Goal: Use online tool/utility: Utilize a website feature to perform a specific function

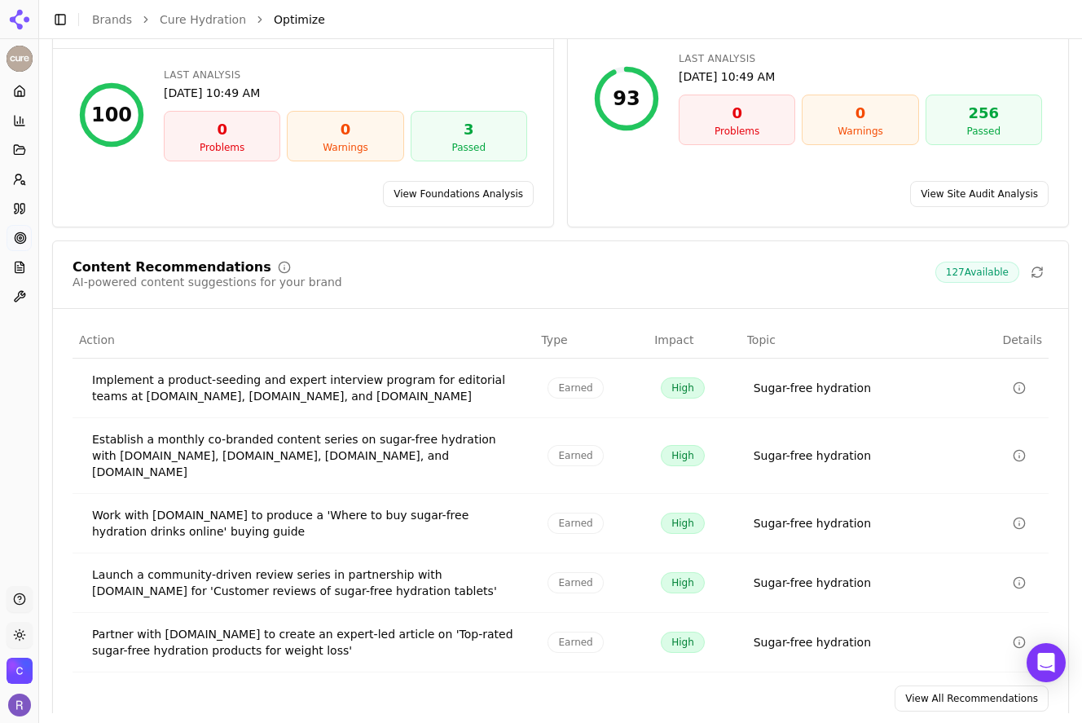
scroll to position [192, 0]
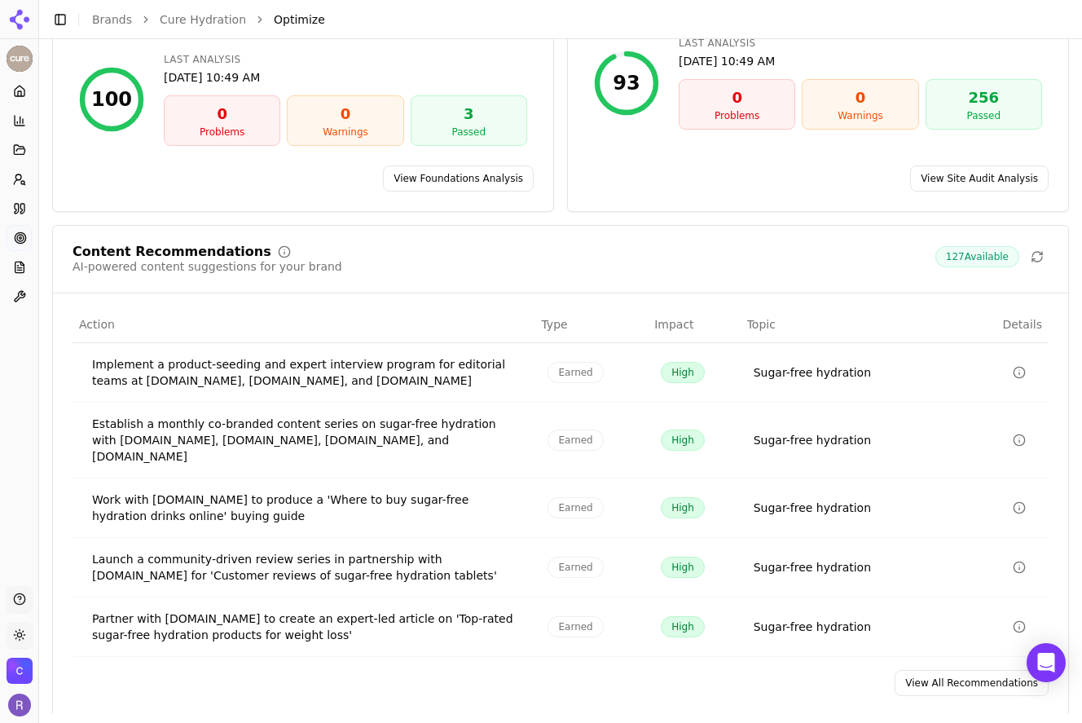
click at [981, 670] on link "View All Recommendations" at bounding box center [972, 683] width 154 height 26
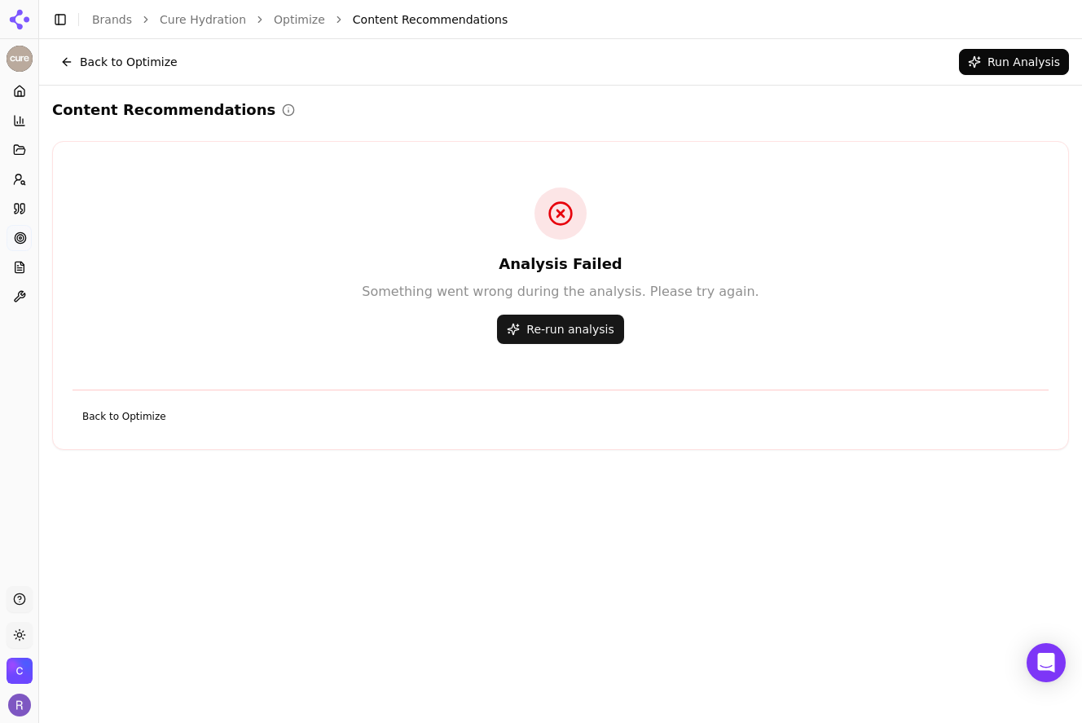
click at [608, 328] on button "Re-run analysis" at bounding box center [560, 329] width 126 height 29
click at [119, 421] on link "Back to Optimize" at bounding box center [125, 416] width 104 height 26
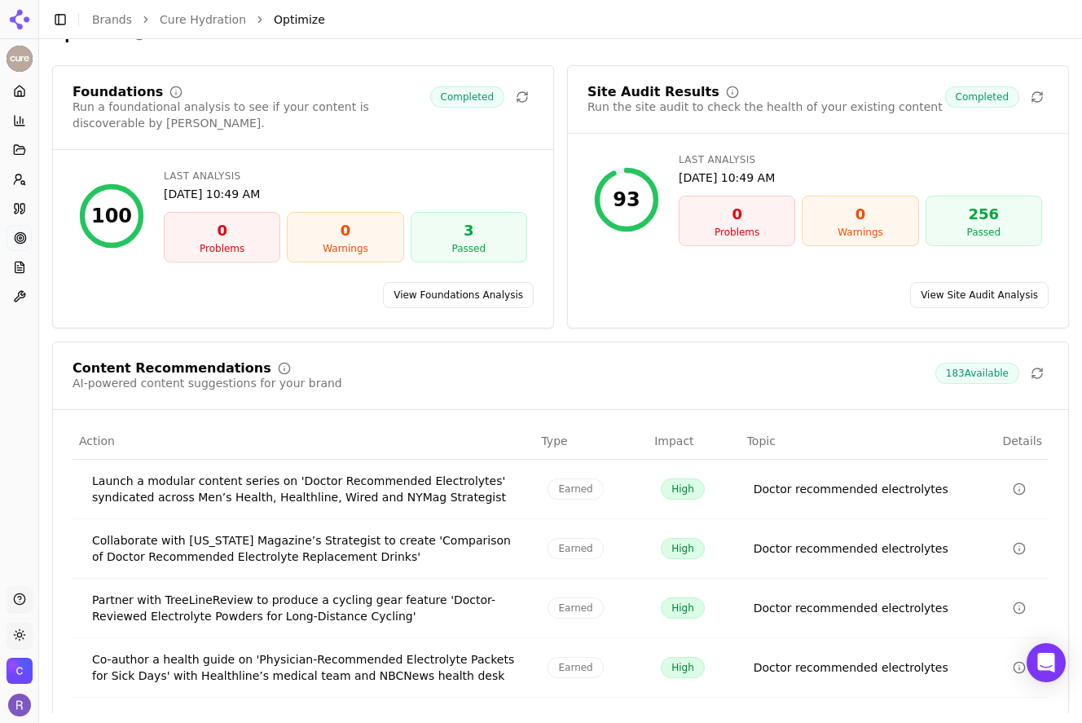
scroll to position [192, 0]
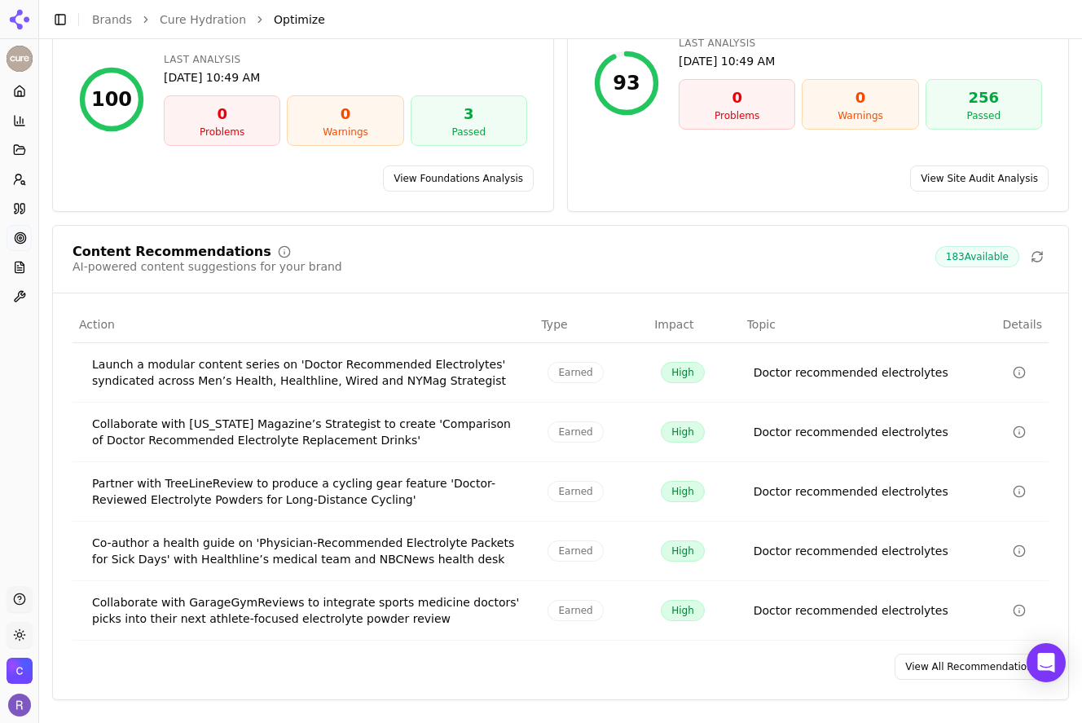
click at [926, 672] on link "View All Recommendations" at bounding box center [972, 667] width 154 height 26
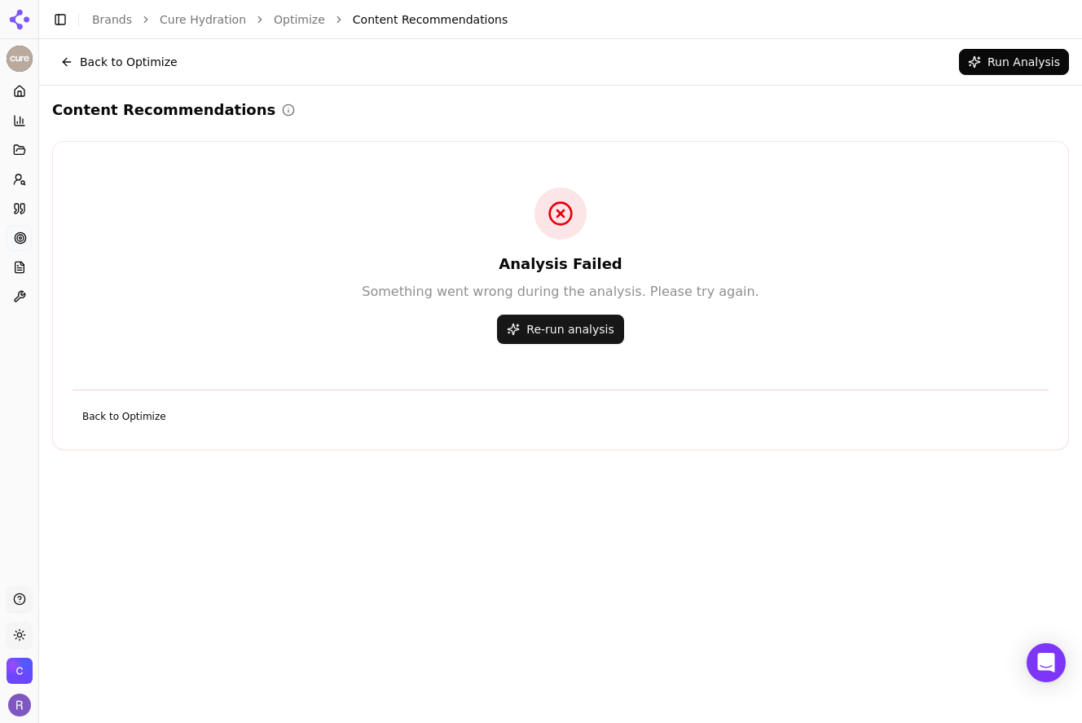
click at [997, 60] on button "Run Analysis" at bounding box center [1014, 62] width 110 height 26
